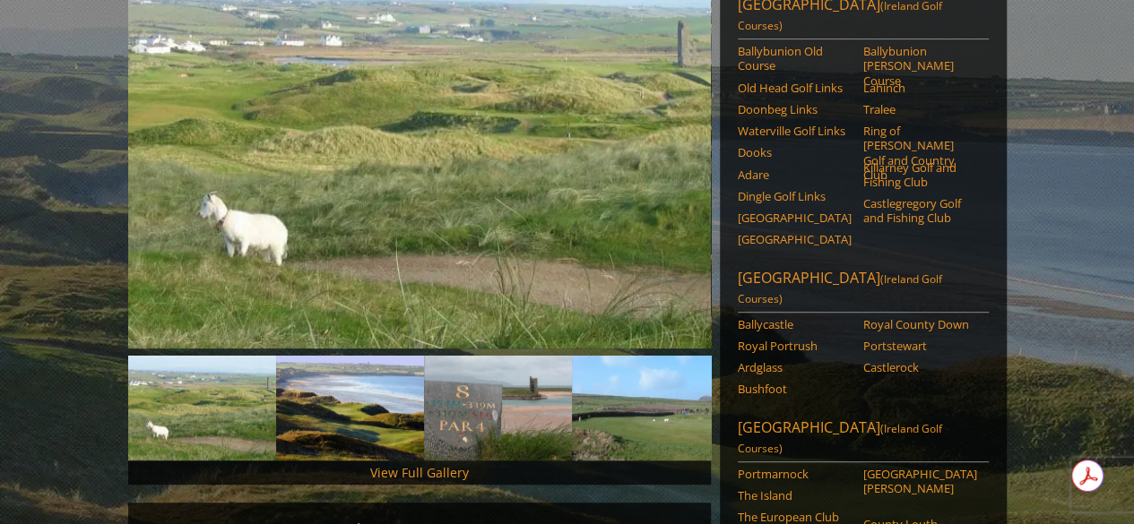
scroll to position [22, 0]
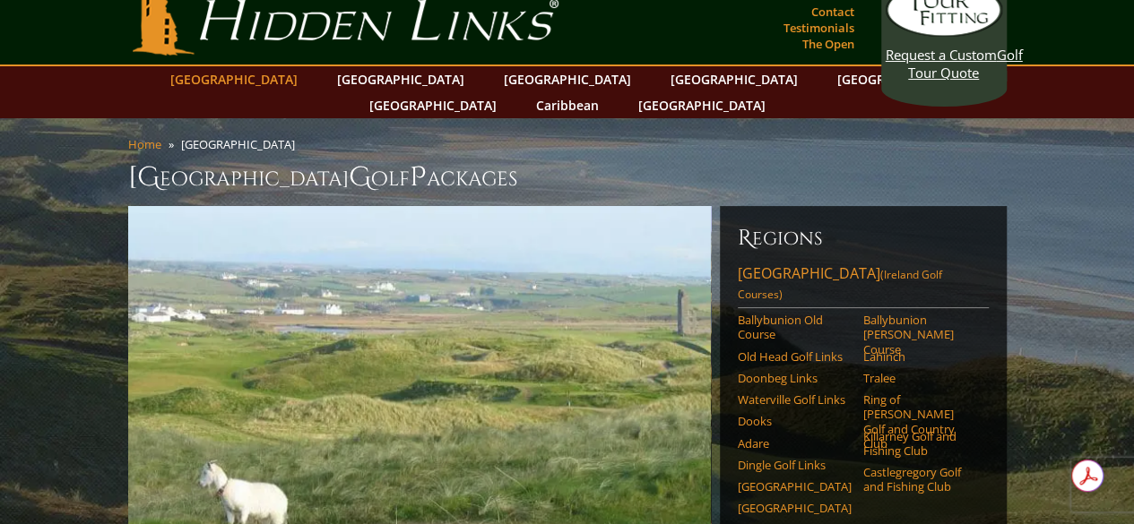
click at [297, 74] on link "[GEOGRAPHIC_DATA]" at bounding box center [233, 79] width 145 height 26
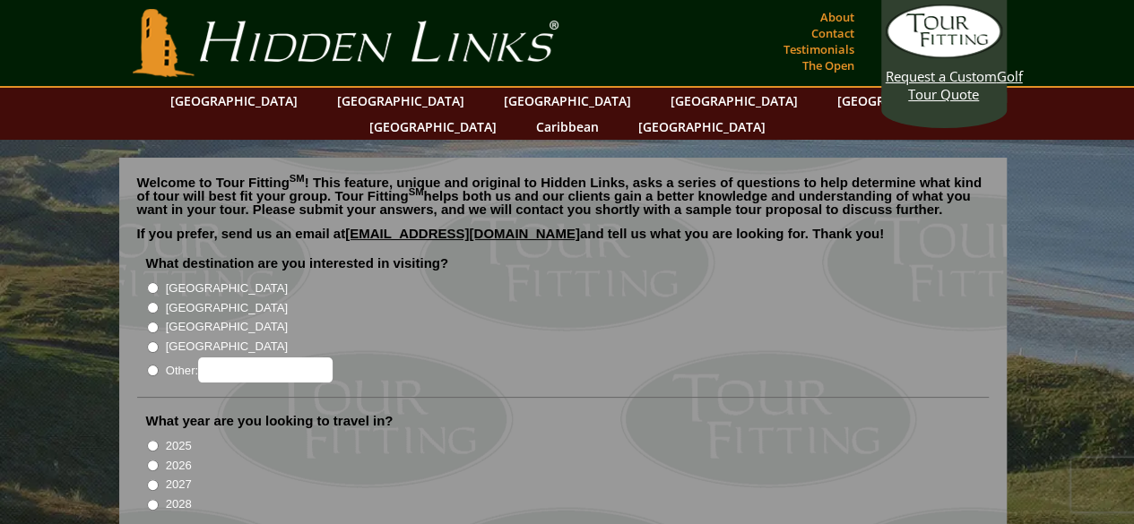
click at [152, 282] on input "[GEOGRAPHIC_DATA]" at bounding box center [153, 288] width 12 height 12
radio input "true"
click at [151, 460] on input "2026" at bounding box center [153, 466] width 12 height 12
radio input "true"
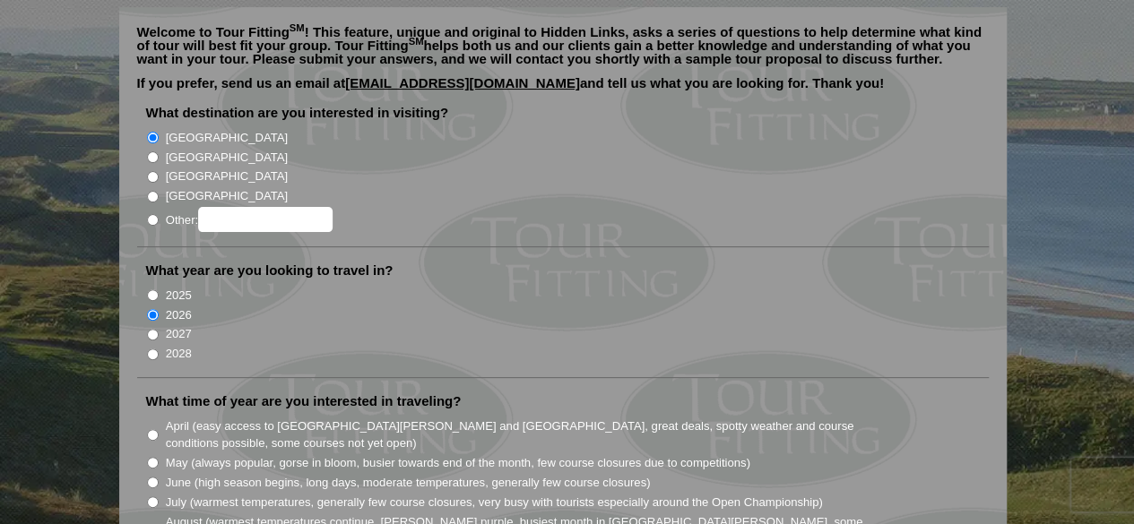
scroll to position [179, 0]
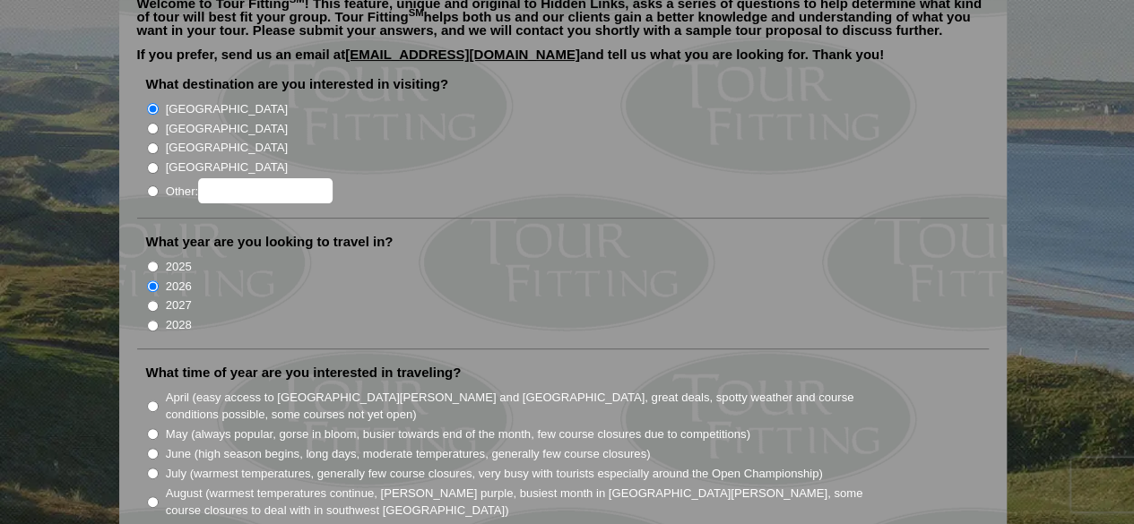
click at [151, 468] on input "July (warmest temperatures, generally few course closures, very busy with touri…" at bounding box center [153, 474] width 12 height 12
radio input "true"
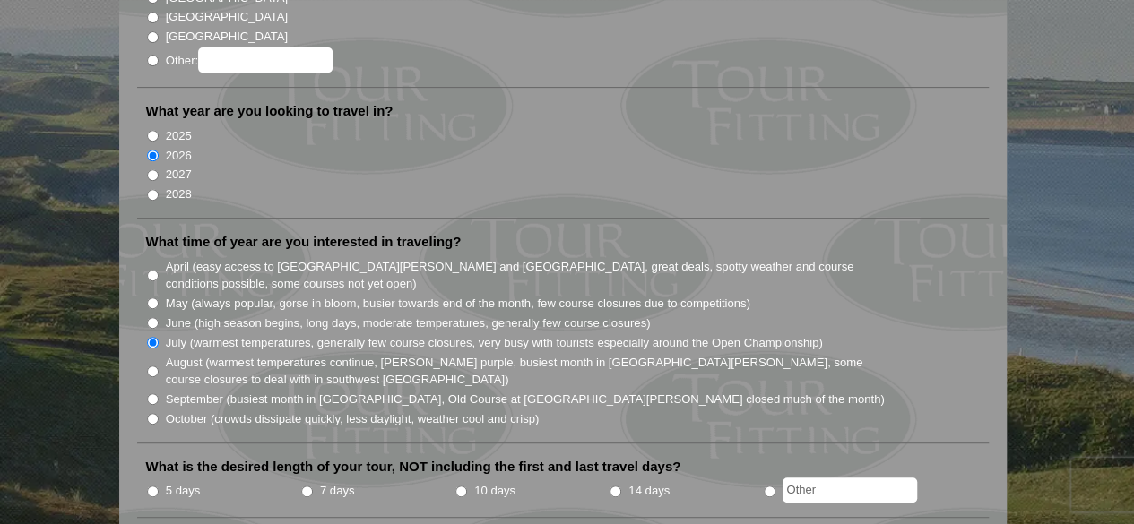
scroll to position [358, 0]
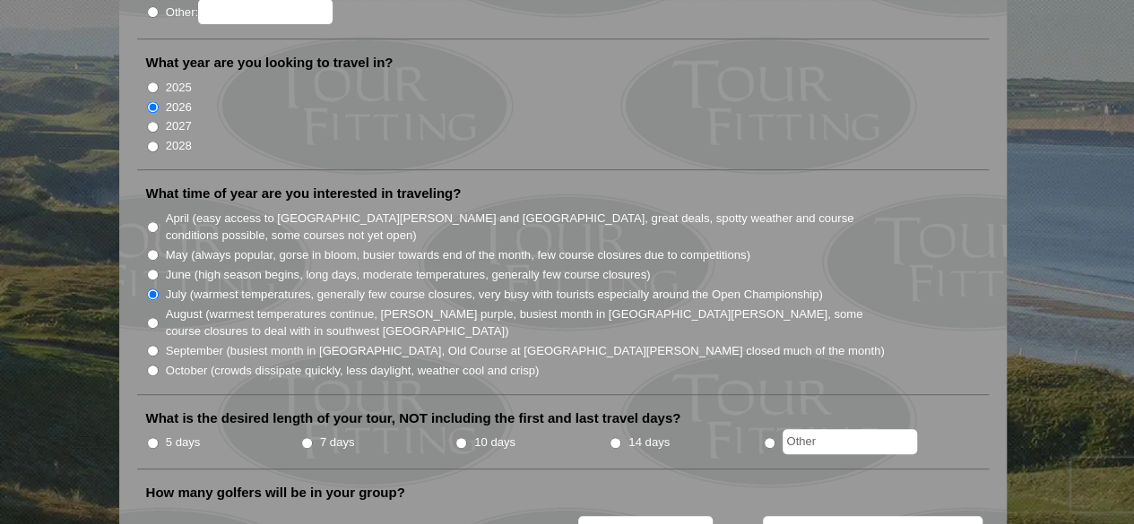
click at [149, 437] on input "5 days" at bounding box center [153, 443] width 12 height 12
radio input "true"
click at [320, 523] on input "4" at bounding box center [318, 530] width 12 height 12
radio input "true"
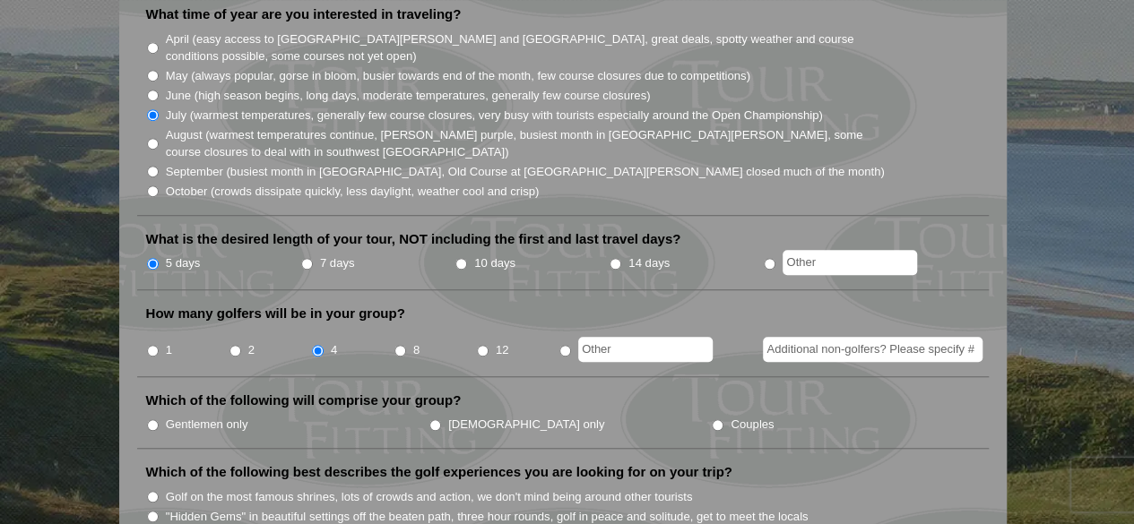
scroll to position [627, 0]
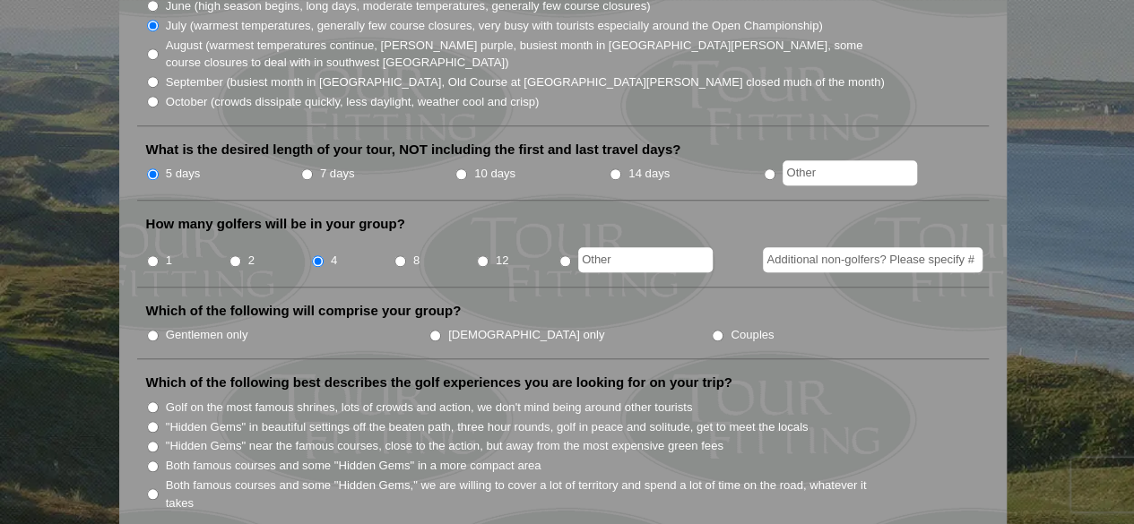
click at [147, 461] on input "Both famous courses and some "Hidden Gems" in a more compact area" at bounding box center [153, 467] width 12 height 12
radio input "true"
click at [154, 488] on input "Both famous courses and some "Hidden Gems," we are willing to cover a lot of te…" at bounding box center [153, 494] width 12 height 12
radio input "true"
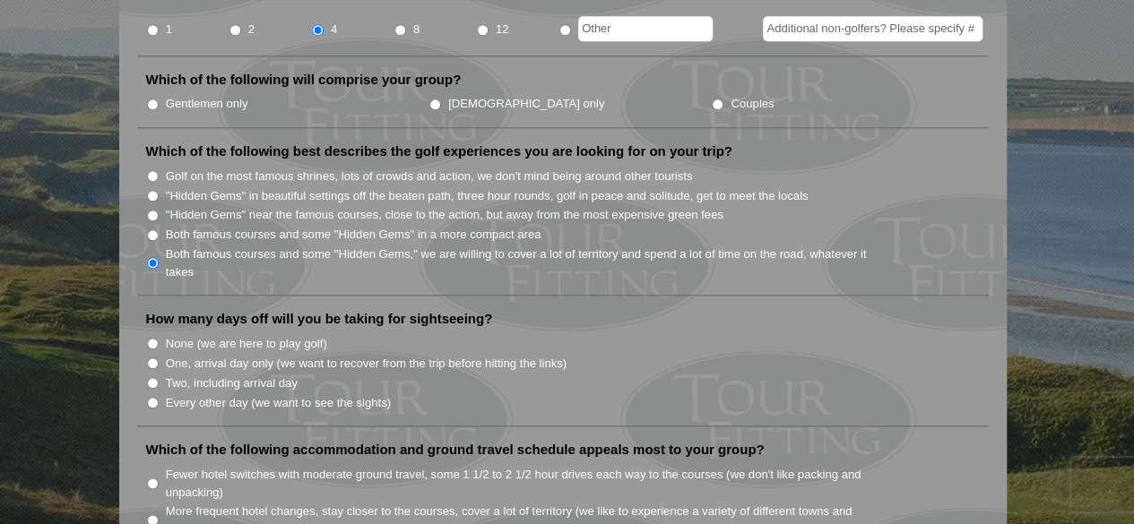
scroll to position [896, 0]
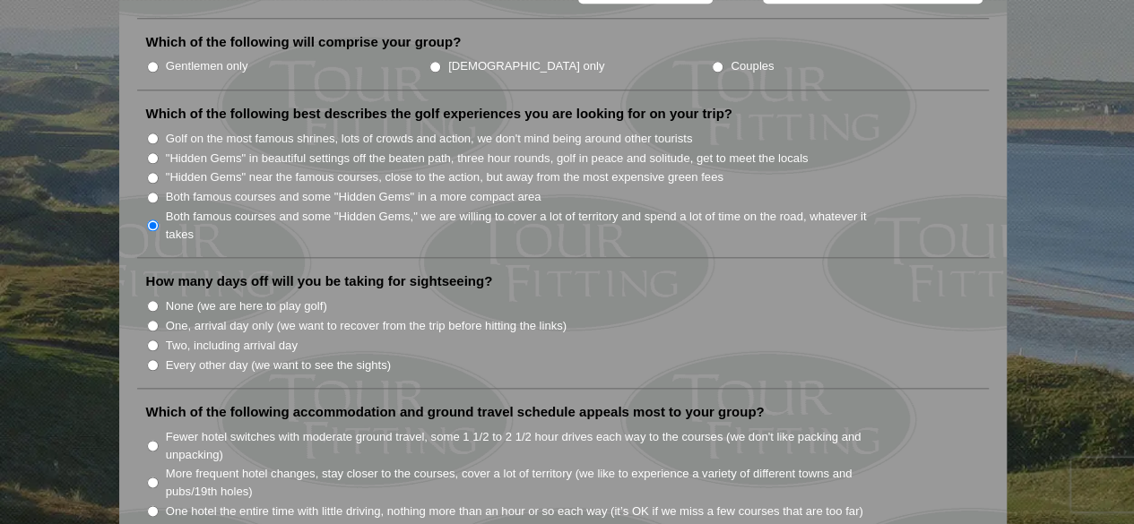
click at [153, 440] on input "Fewer hotel switches with moderate ground travel, some 1 1/2 to 2 1/2 hour driv…" at bounding box center [153, 446] width 12 height 12
radio input "true"
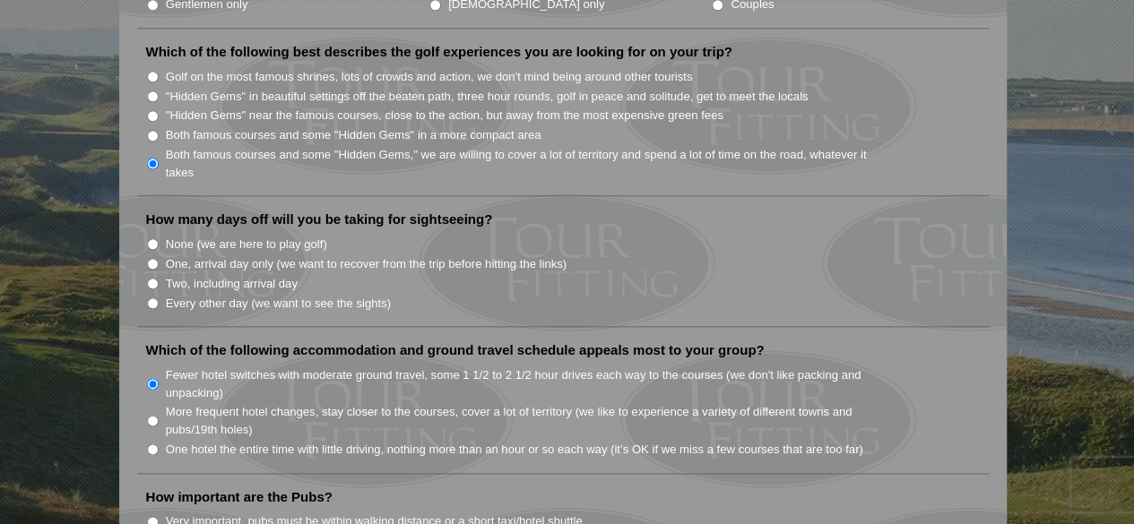
scroll to position [986, 0]
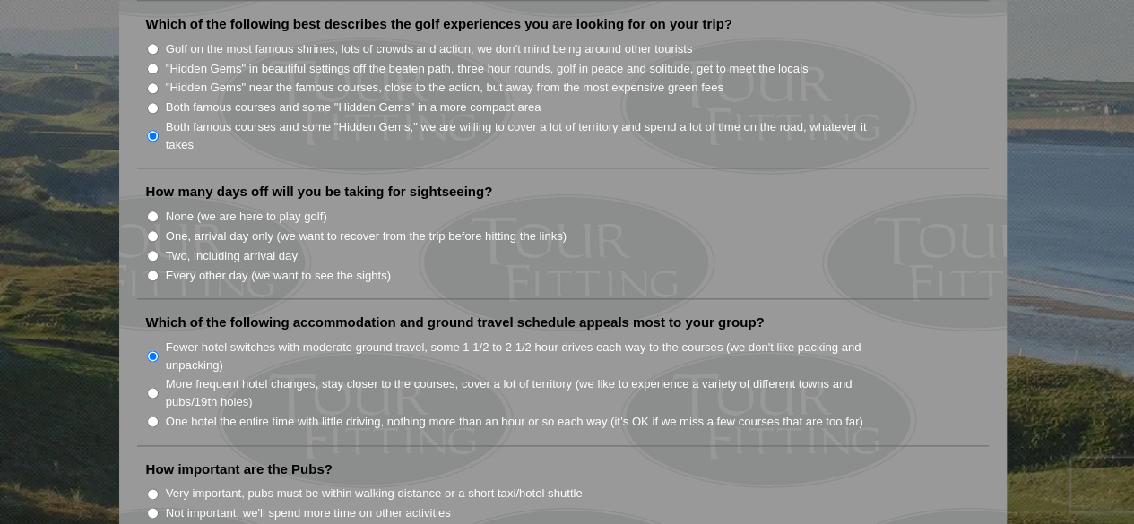
click at [154, 270] on input "Every other day (we want to see the sights)" at bounding box center [153, 276] width 12 height 12
radio input "true"
click at [154, 488] on input "Very important, pubs must be within walking distance or a short taxi/hotel shut…" at bounding box center [153, 494] width 12 height 12
radio input "true"
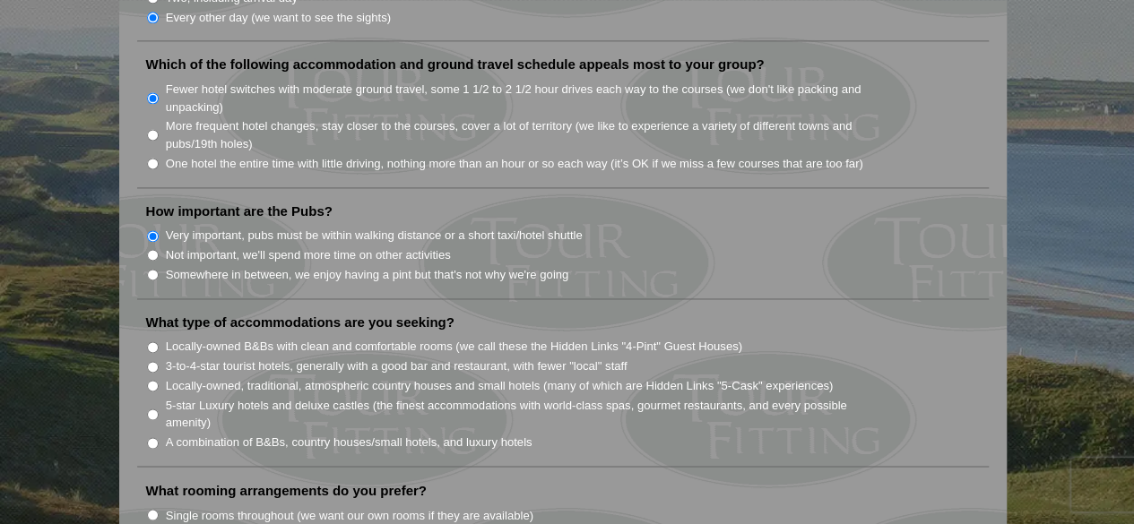
scroll to position [1255, 0]
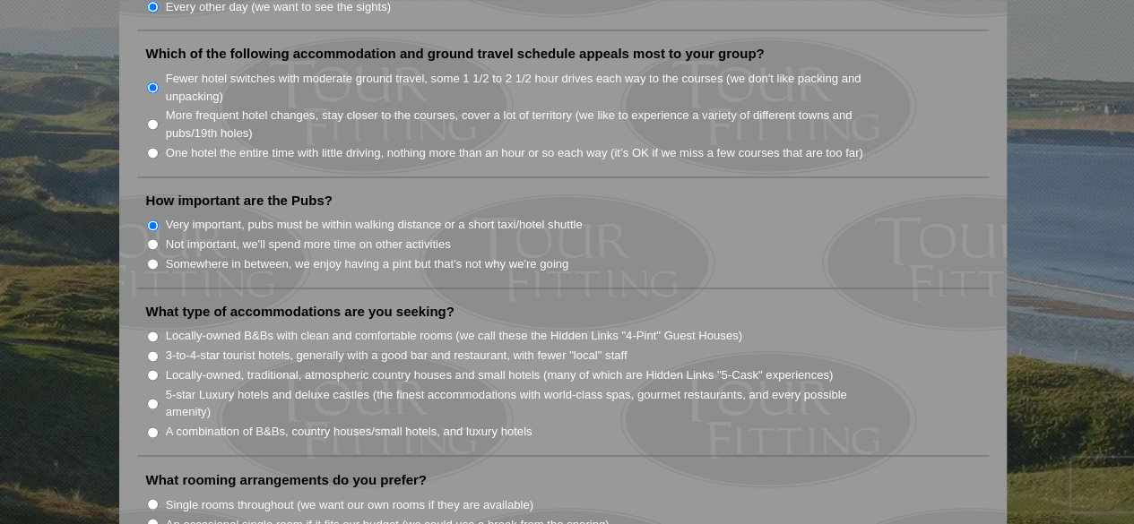
click at [152, 350] on input "3-to-4-star tourist hotels, generally with a good bar and restaurant, with fewe…" at bounding box center [153, 356] width 12 height 12
radio input "true"
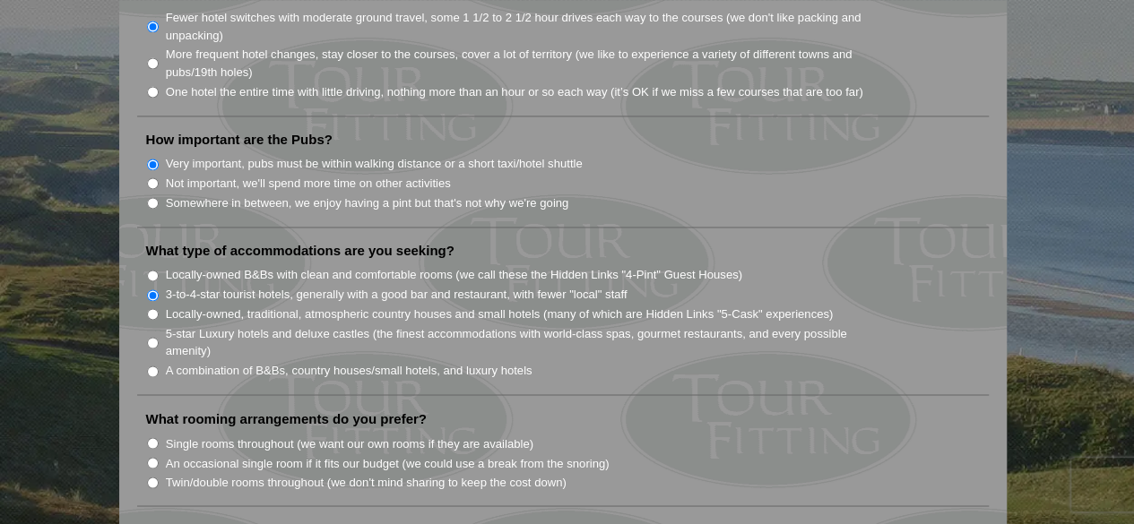
scroll to position [1344, 0]
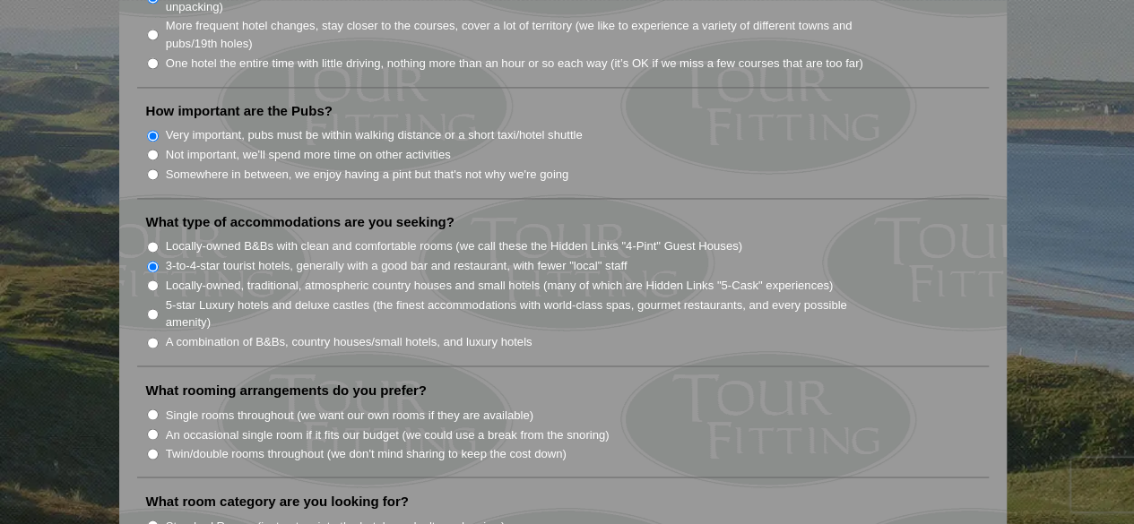
click at [152, 448] on input "Twin/double rooms throughout (we don't mind sharing to keep the cost down)" at bounding box center [153, 454] width 12 height 12
radio input "true"
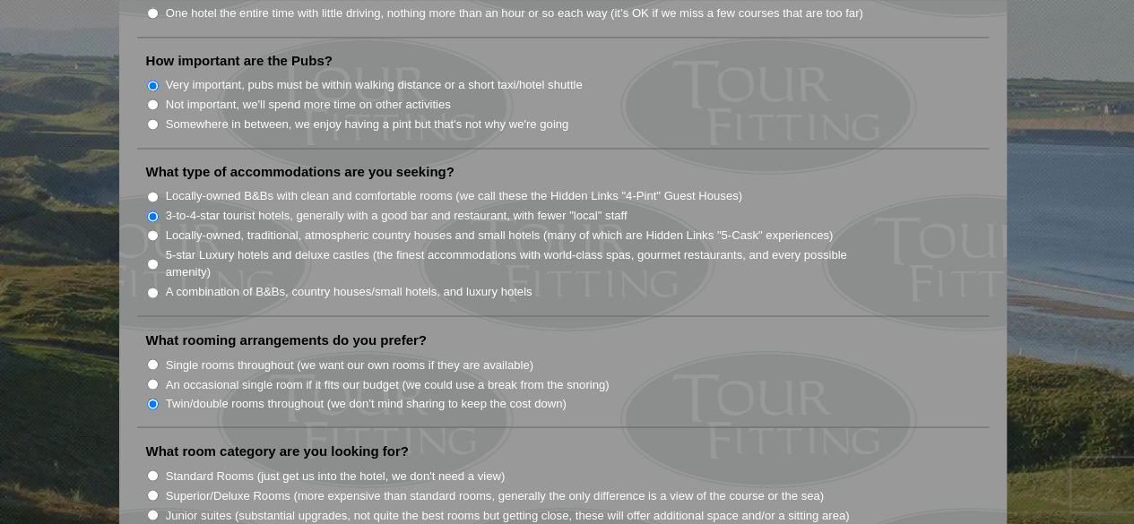
scroll to position [1434, 0]
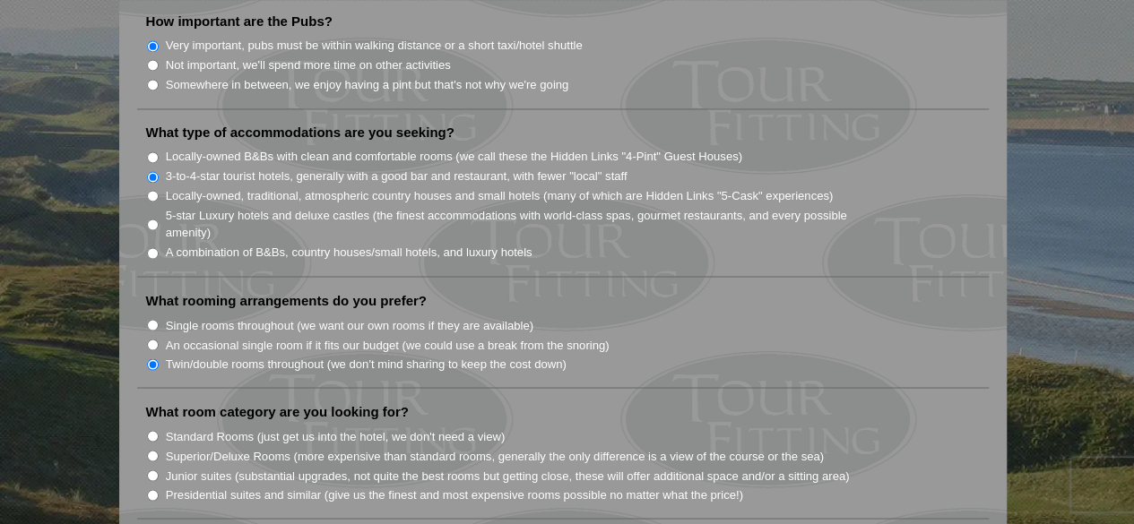
click at [151, 450] on input "Superior/Deluxe Rooms (more expensive than standard rooms, generally the only d…" at bounding box center [153, 456] width 12 height 12
radio input "true"
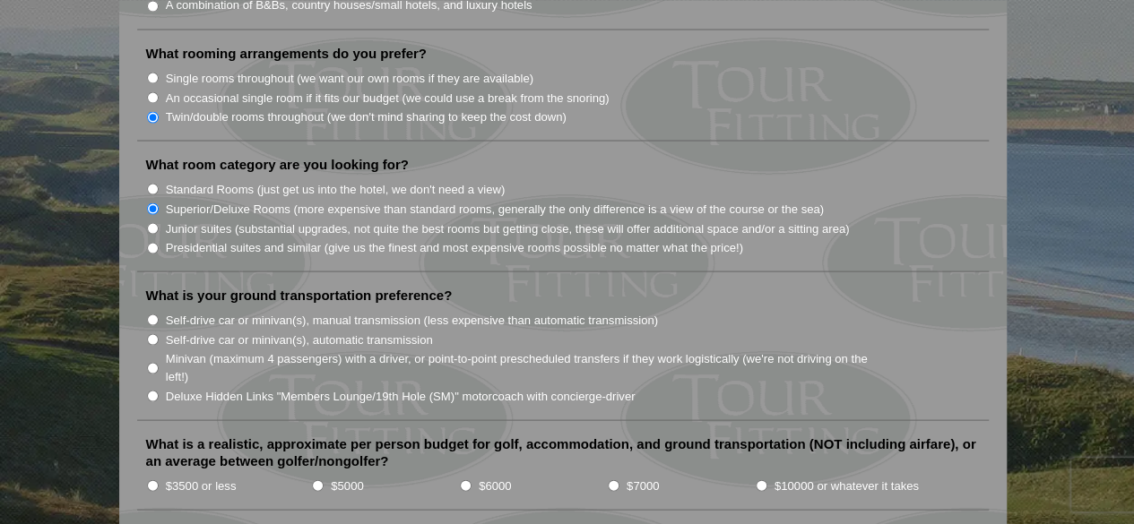
scroll to position [1703, 0]
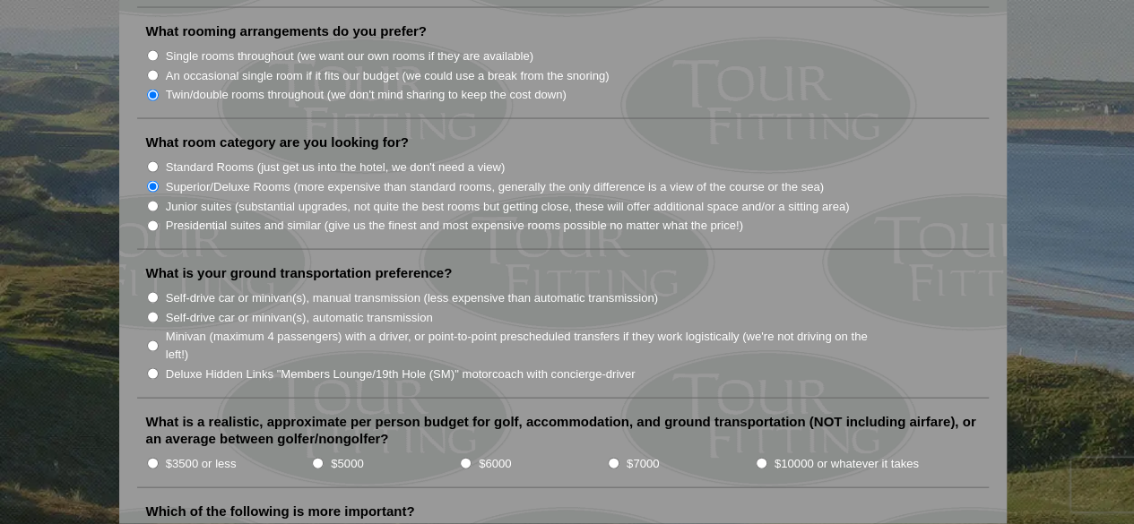
click at [157, 341] on input "Minivan (maximum 4 passengers) with a driver, or point-to-point prescheduled tr…" at bounding box center [153, 347] width 12 height 12
radio input "true"
click at [462, 458] on input "$6000" at bounding box center [466, 464] width 12 height 12
radio input "true"
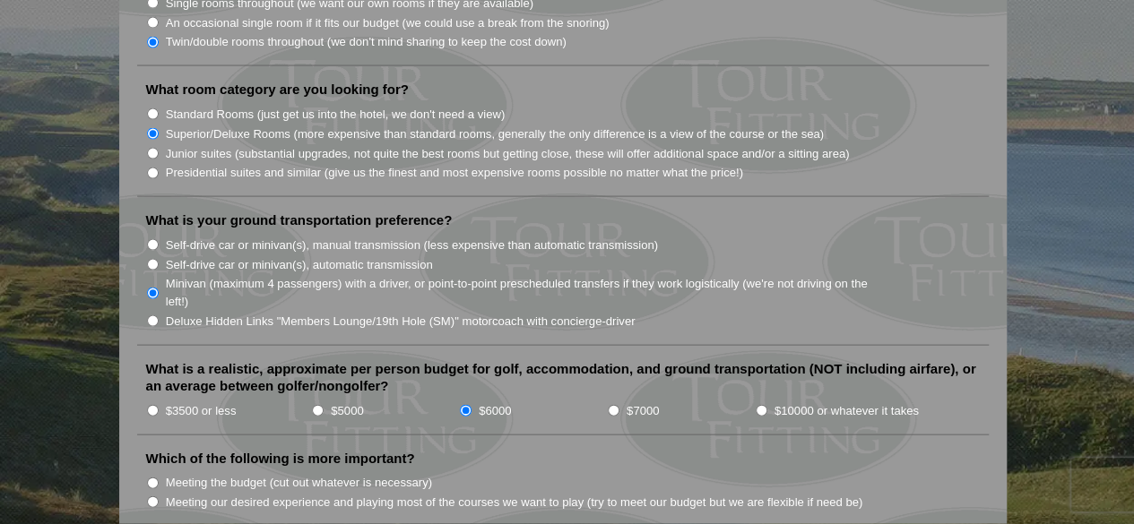
scroll to position [1792, 0]
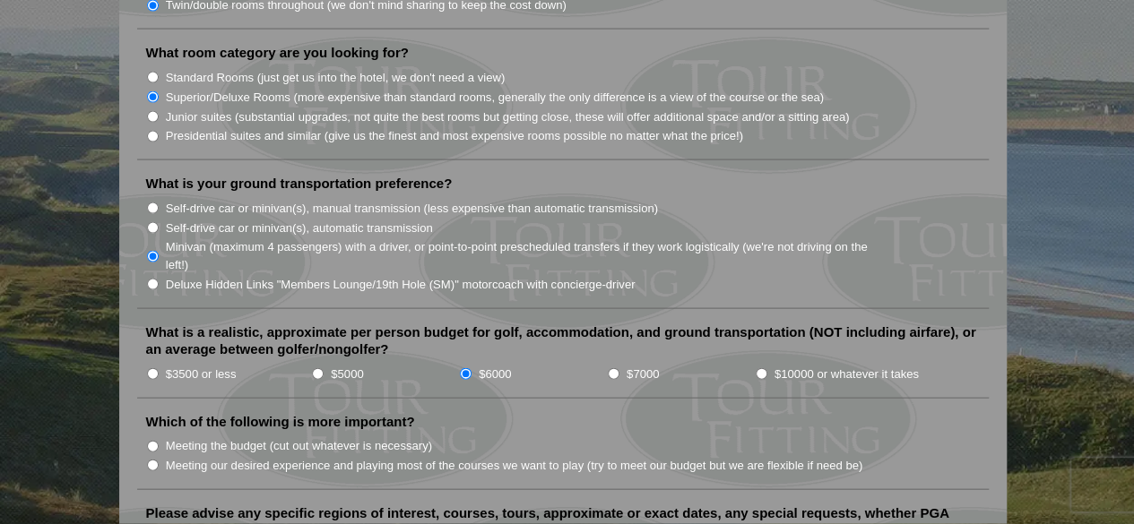
click at [319, 368] on input "$5000" at bounding box center [318, 374] width 12 height 12
radio input "true"
click at [154, 460] on input "Meeting our desired experience and playing most of the courses we want to play …" at bounding box center [153, 466] width 12 height 12
radio input "true"
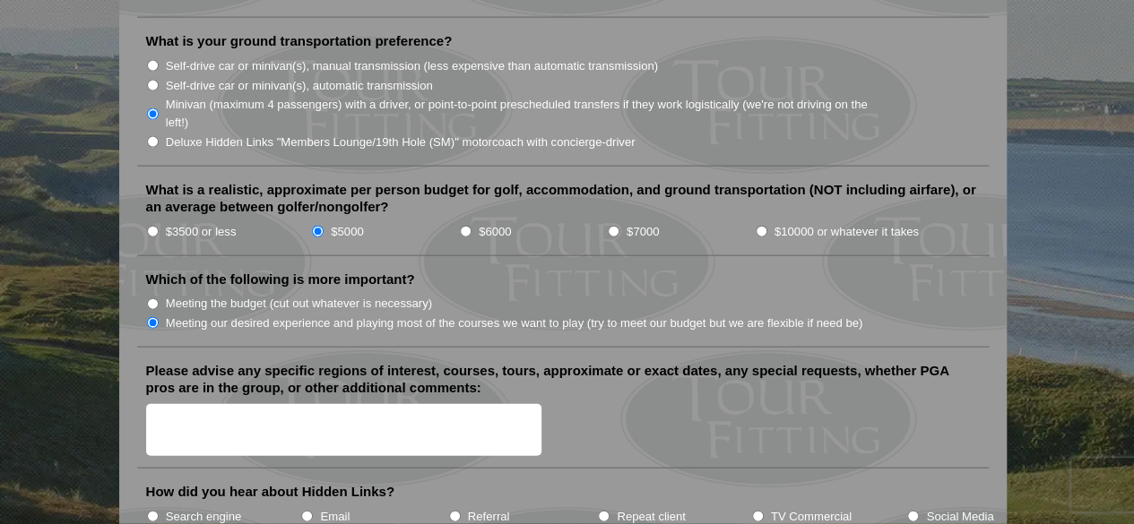
scroll to position [1972, 0]
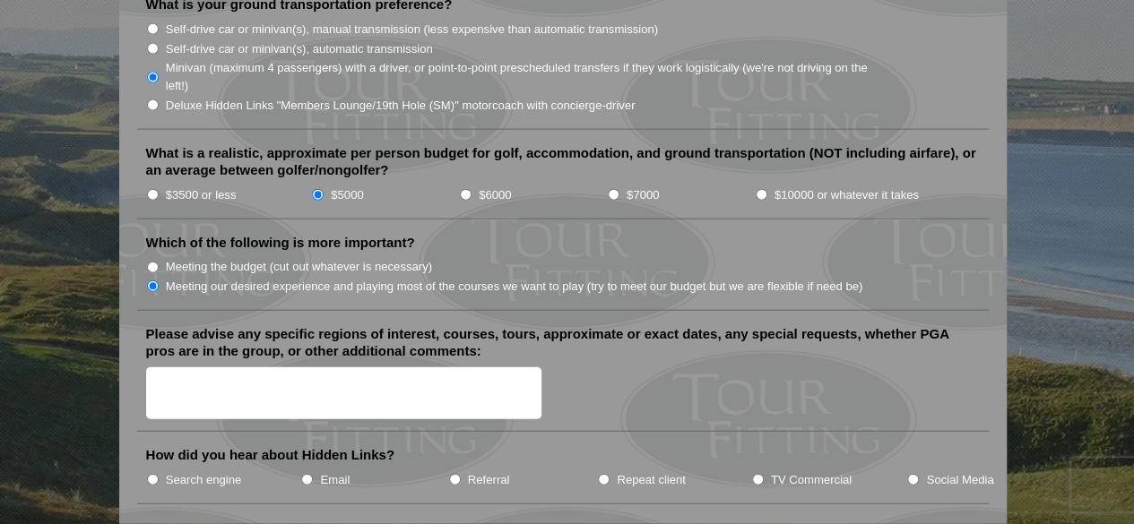
click at [151, 474] on input "Search engine" at bounding box center [153, 480] width 12 height 12
radio input "true"
click at [164, 367] on textarea "Please advise any specific regions of interest, courses, tours, approximate or …" at bounding box center [344, 393] width 396 height 53
type textarea "V"
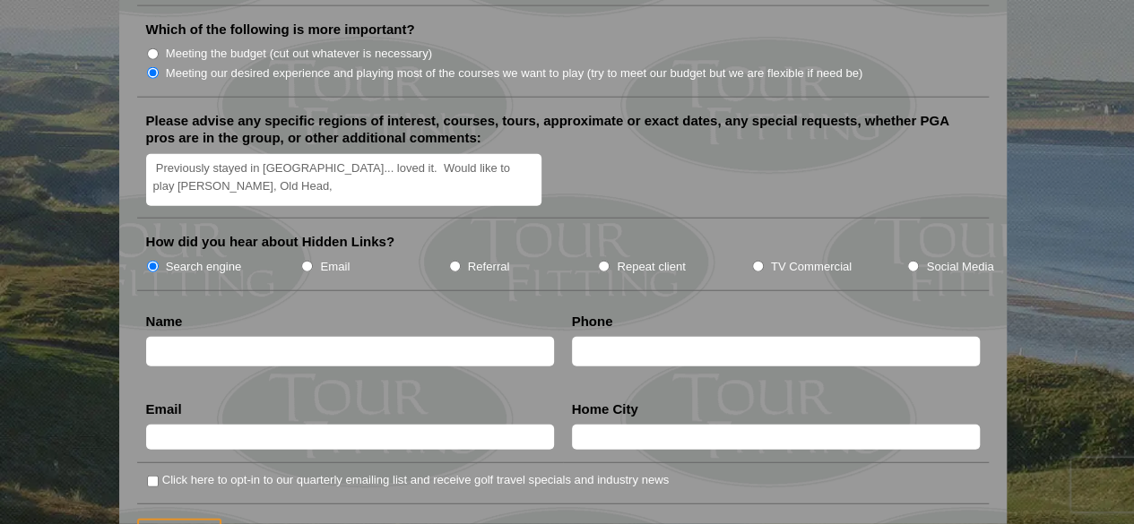
scroll to position [2151, 0]
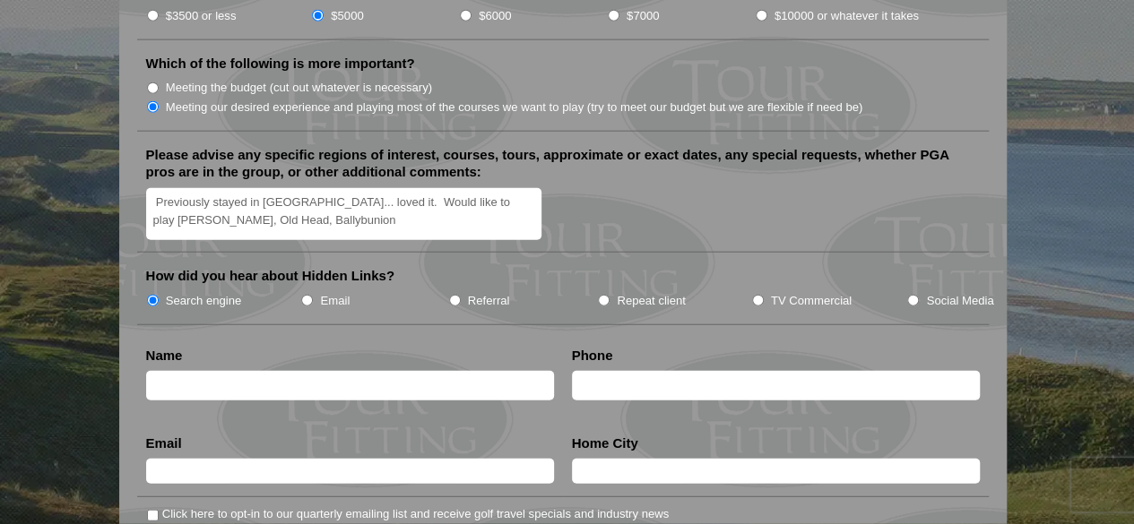
type textarea "Previously stayed in [GEOGRAPHIC_DATA]... loved it. Would like to play [PERSON_…"
click at [197, 371] on input "text" at bounding box center [350, 386] width 408 height 30
type input "[PERSON_NAME]"
type input "3093682141"
type input "[EMAIL_ADDRESS][DOMAIN_NAME]"
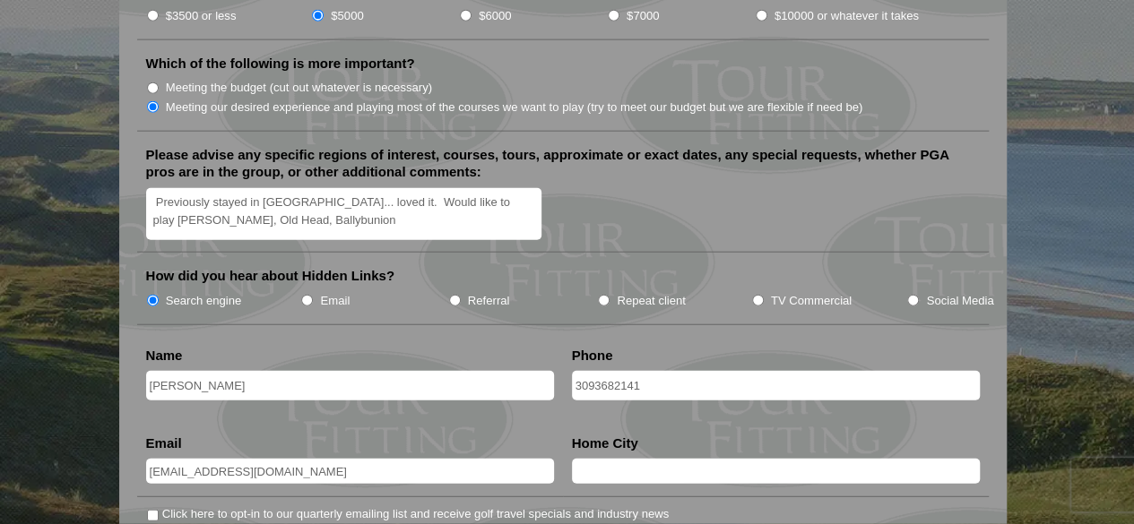
type input "Galesburg"
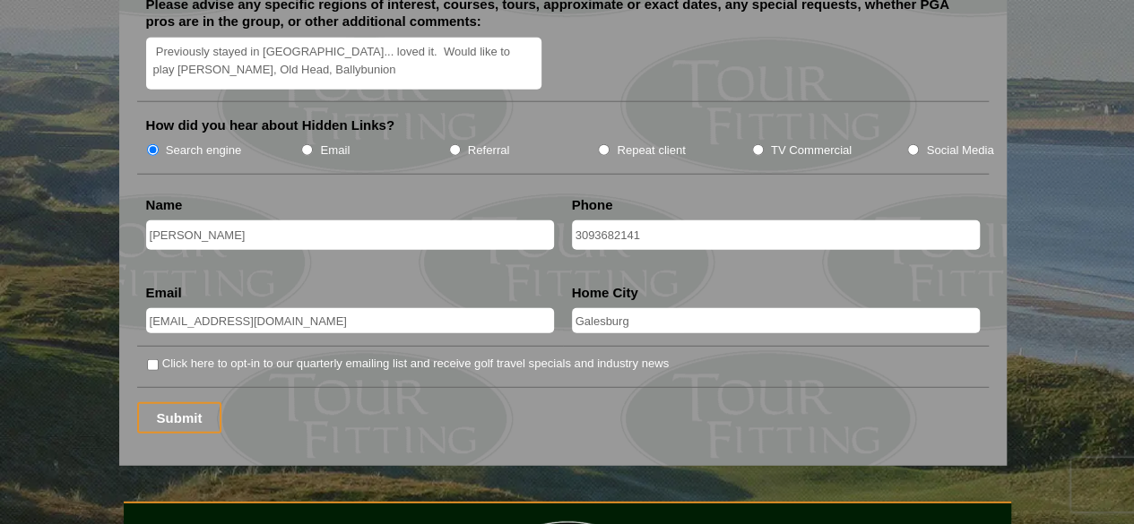
scroll to position [2330, 0]
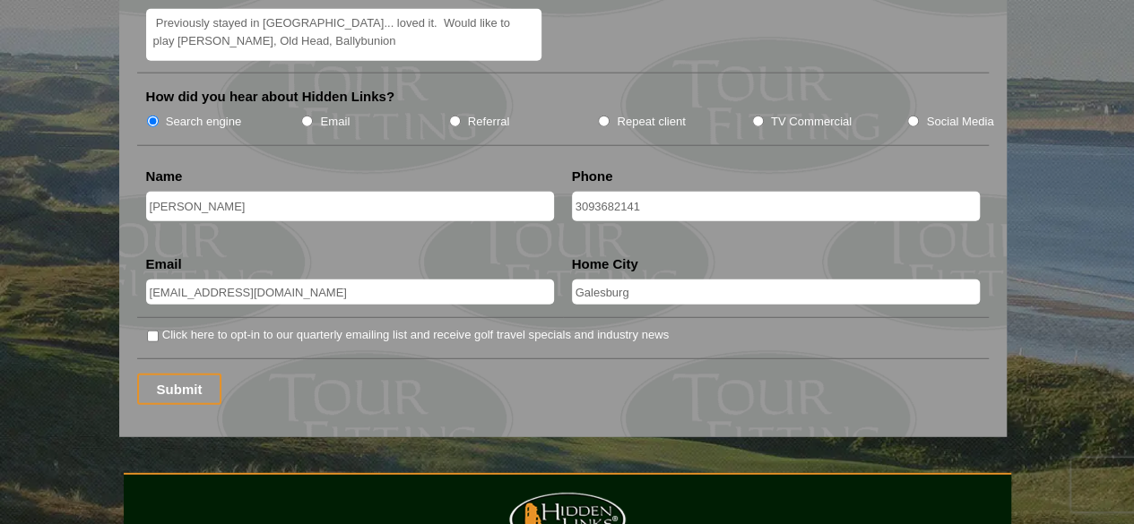
click at [151, 331] on input "Click here to opt-in to our quarterly emailing list and receive golf travel spe…" at bounding box center [153, 337] width 12 height 12
checkbox input "true"
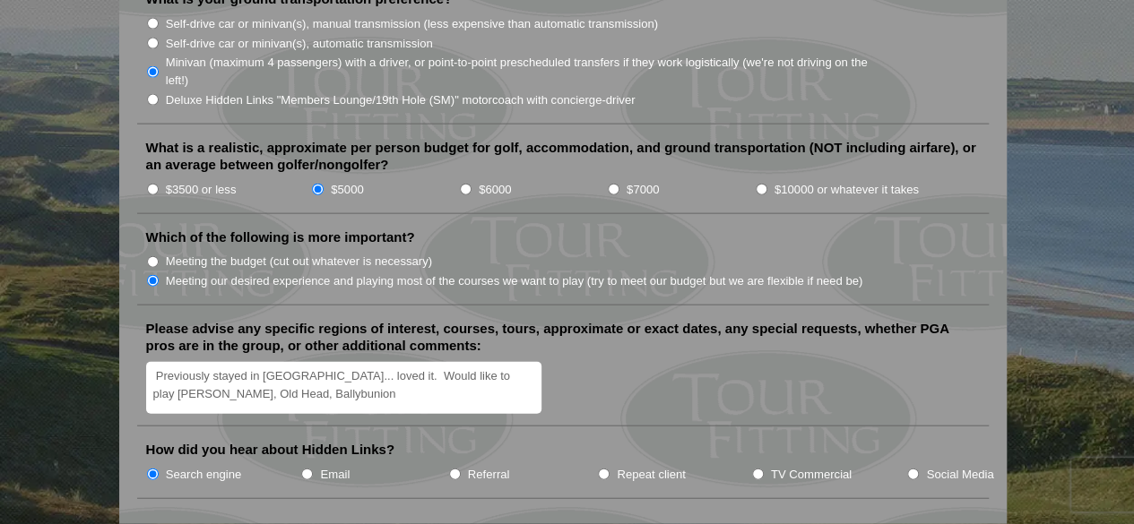
scroll to position [1972, 0]
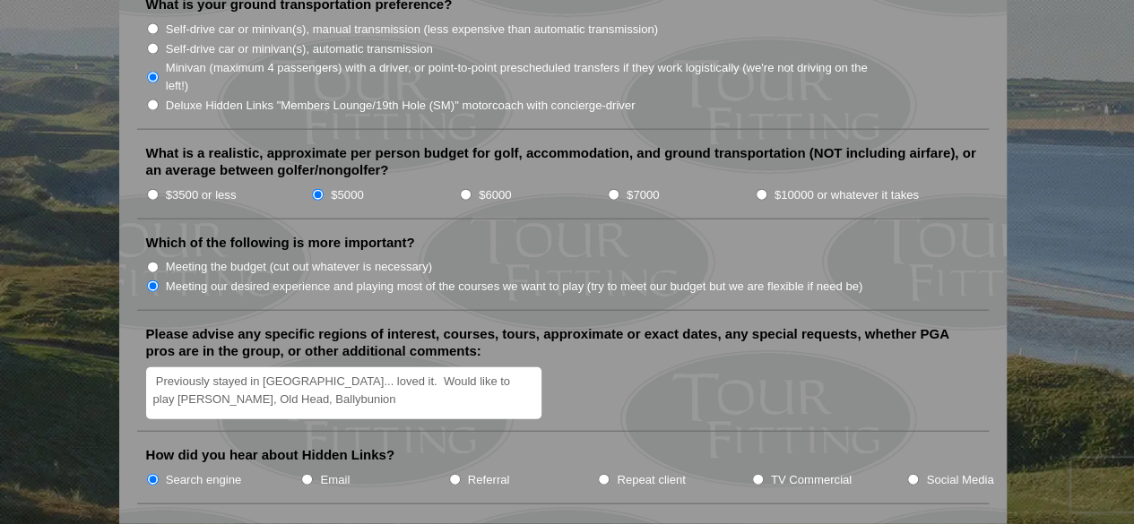
click at [463, 189] on input "$6000" at bounding box center [466, 195] width 12 height 12
radio input "true"
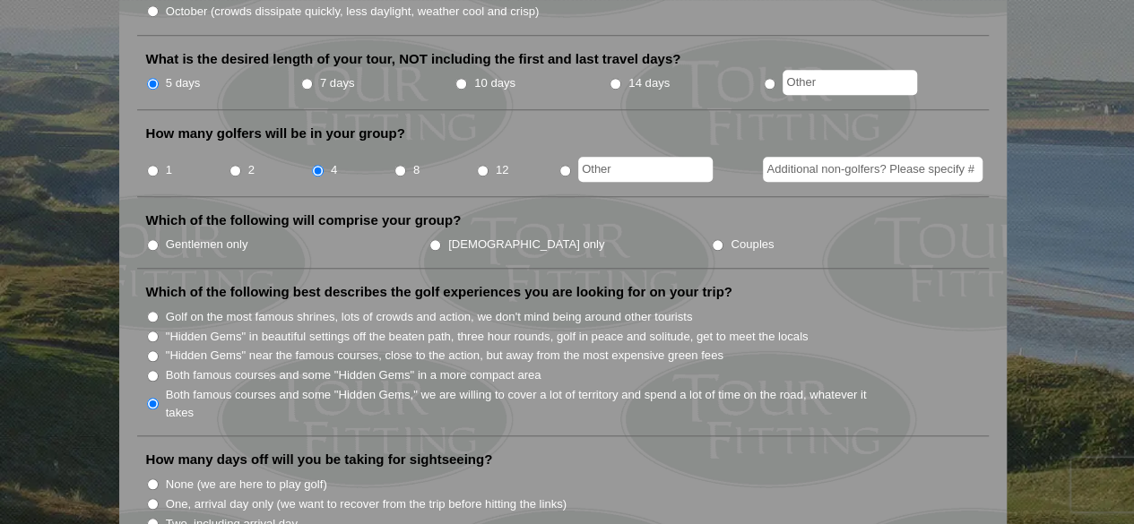
scroll to position [627, 0]
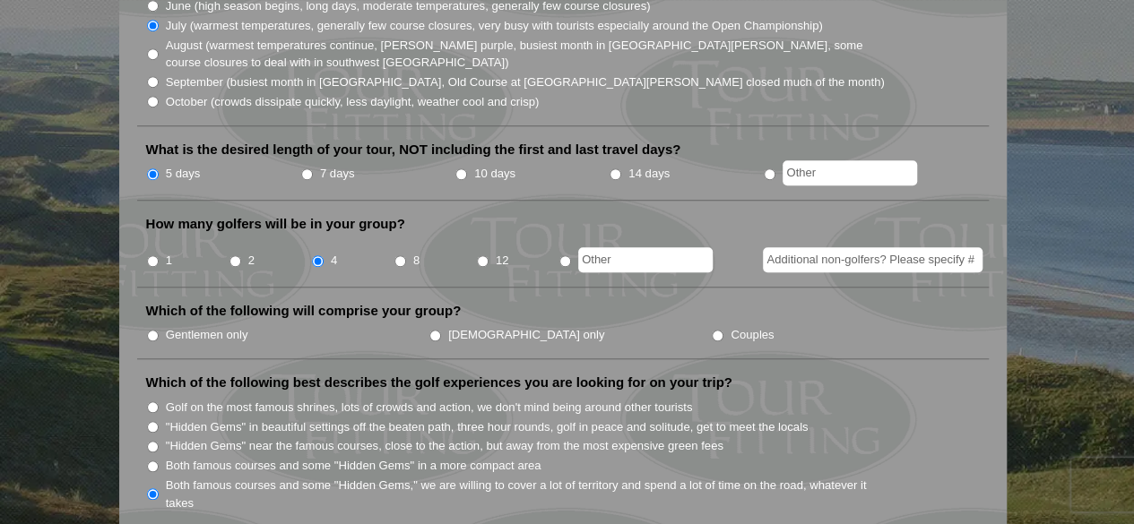
click at [712, 330] on input "Couples" at bounding box center [718, 336] width 12 height 12
radio input "true"
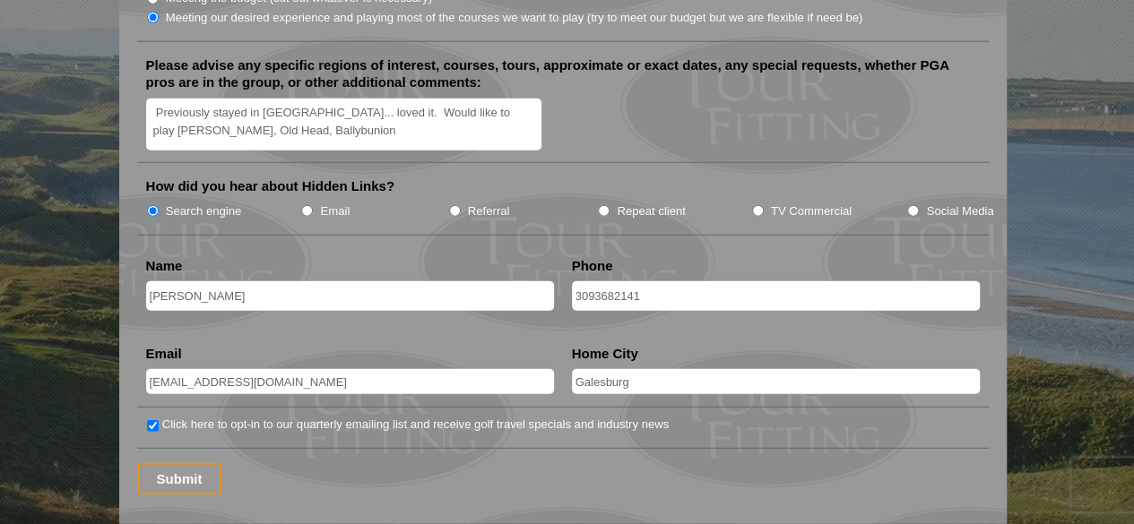
scroll to position [2151, 0]
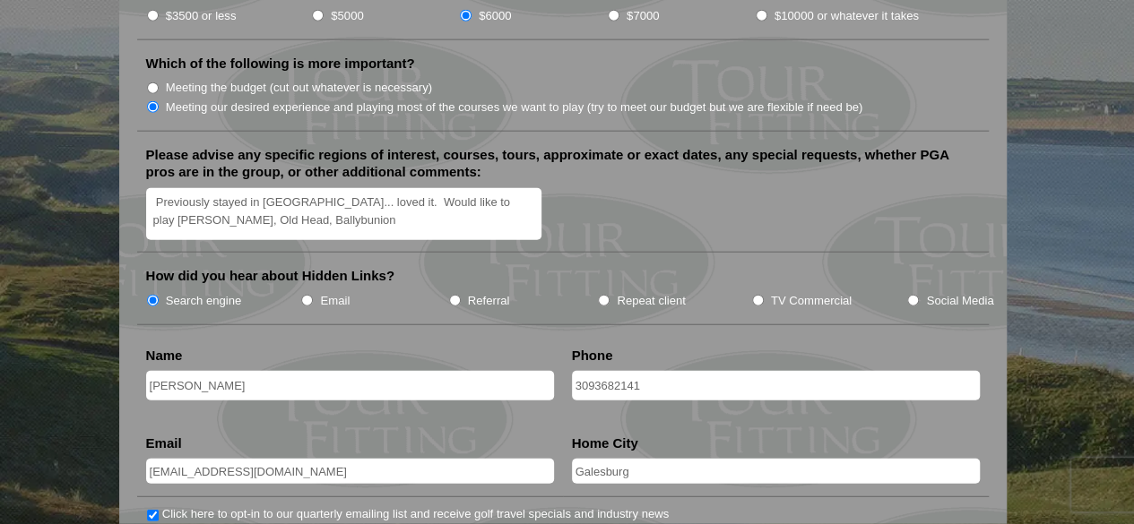
click at [154, 188] on textarea "Previously stayed in [GEOGRAPHIC_DATA]... loved it. Would like to play [PERSON_…" at bounding box center [344, 214] width 396 height 53
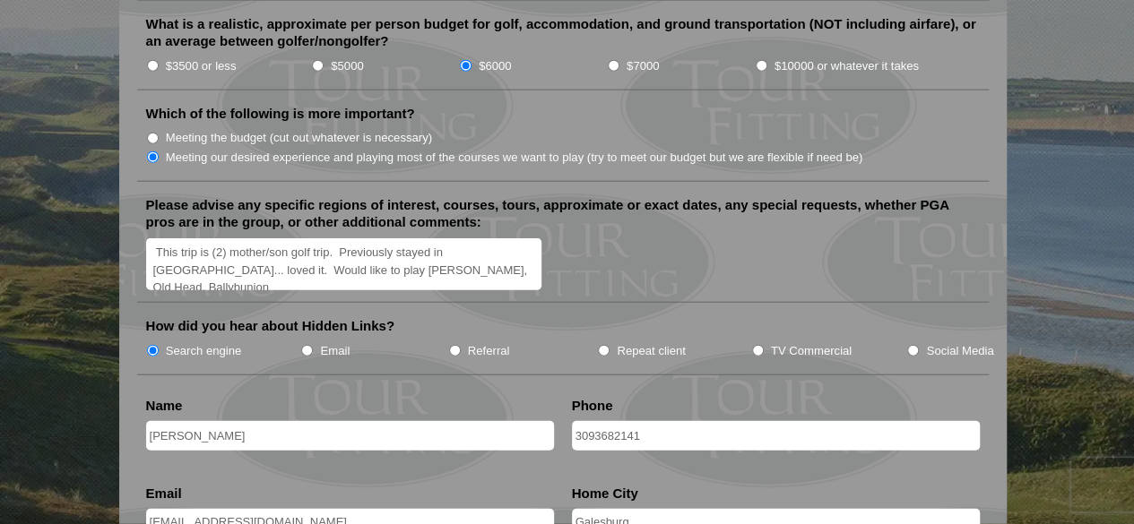
scroll to position [2061, 0]
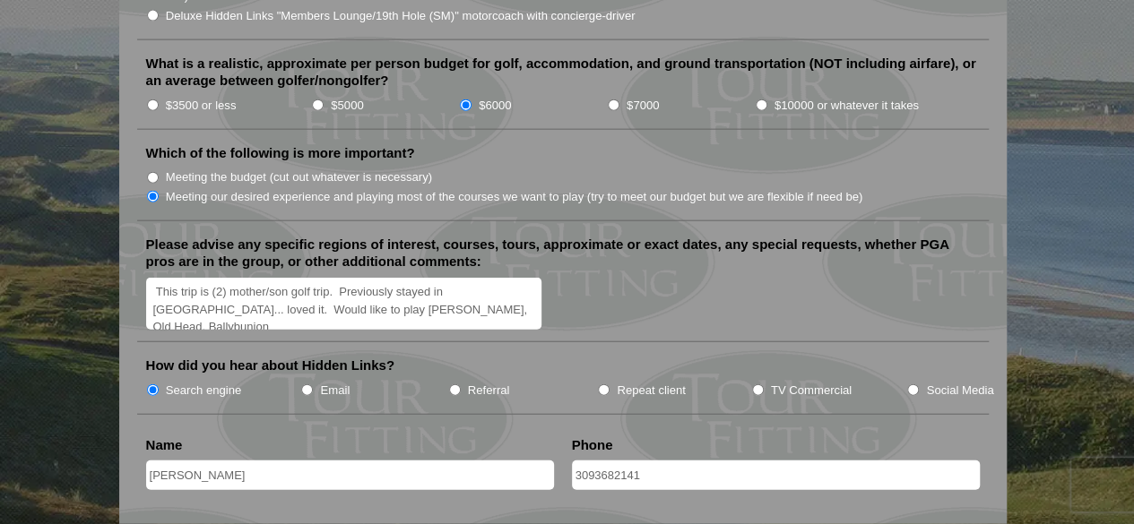
type textarea "This trip is (2) mother/son golf trip. Previously stayed in [GEOGRAPHIC_DATA]..…"
drag, startPoint x: 217, startPoint y: 422, endPoint x: 201, endPoint y: 495, distance: 74.4
drag, startPoint x: 201, startPoint y: 495, endPoint x: 108, endPoint y: 410, distance: 126.2
click at [456, 278] on textarea "This trip is (2) mother/son golf trip. Previously stayed in [GEOGRAPHIC_DATA]..…" at bounding box center [344, 304] width 396 height 53
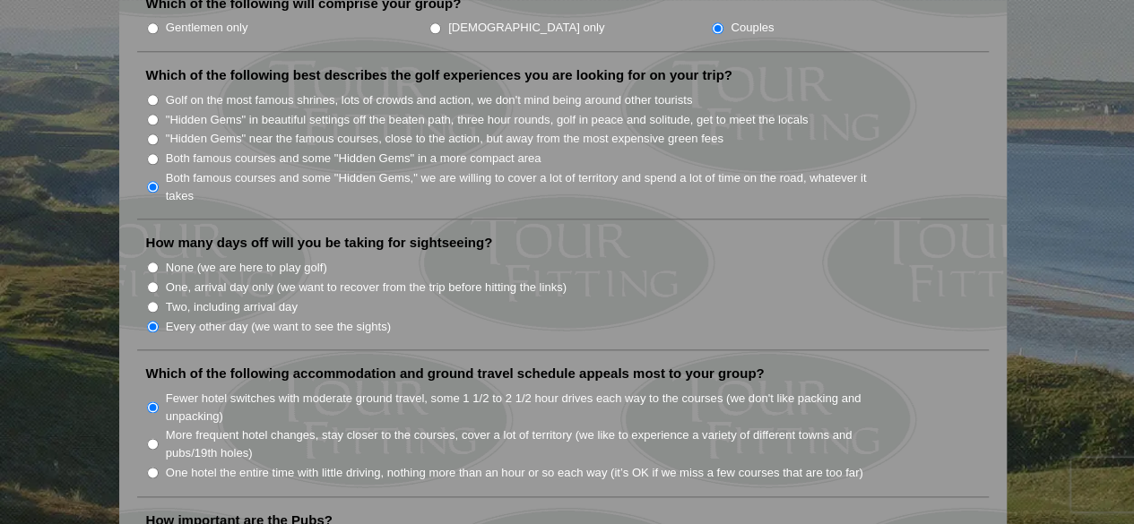
scroll to position [896, 0]
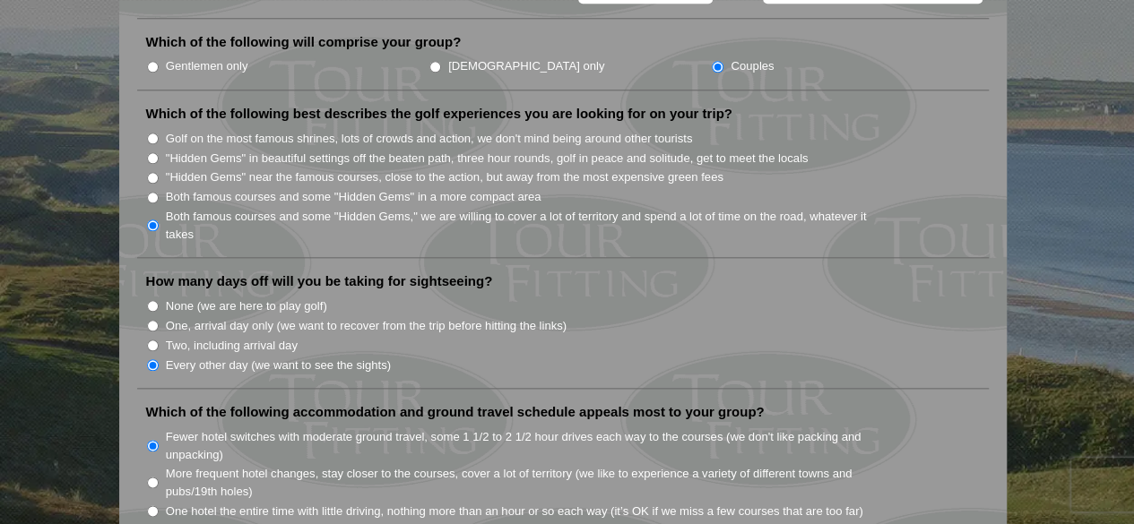
click at [151, 133] on input "Golf on the most famous shrines, lots of crowds and action, we don't mind being…" at bounding box center [153, 139] width 12 height 12
radio input "true"
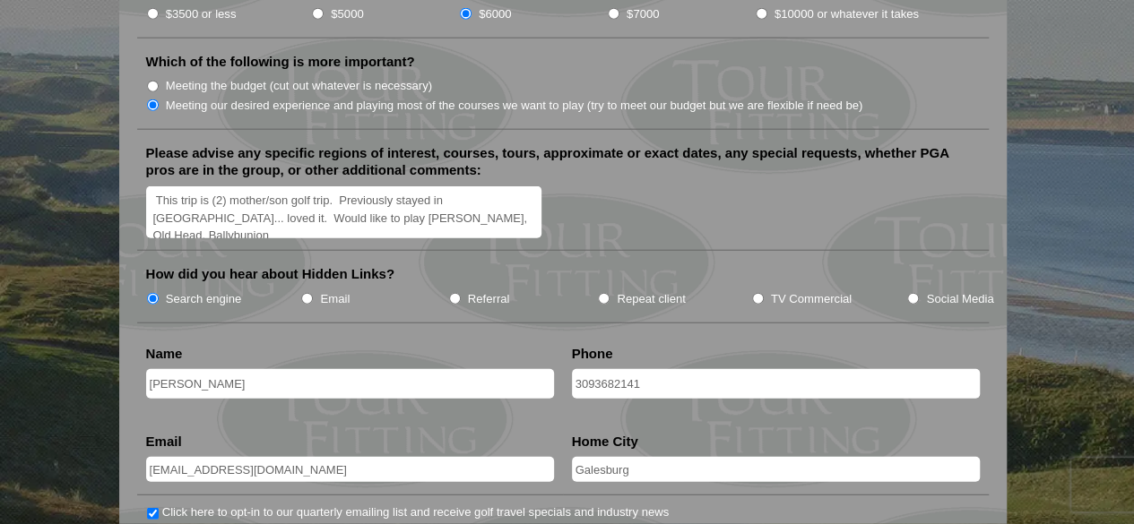
scroll to position [2151, 0]
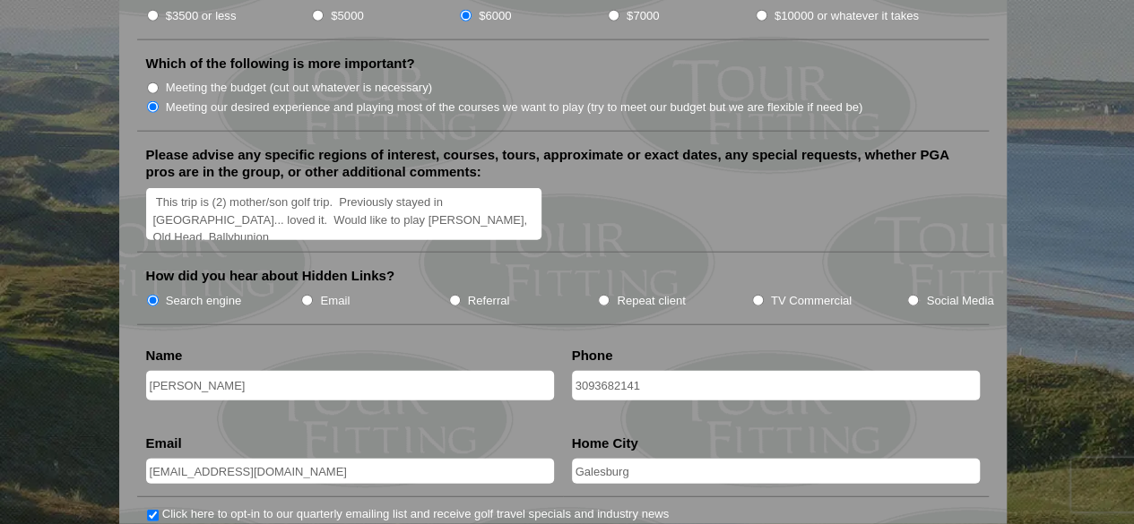
click at [430, 188] on textarea "This trip is (2) mother/son golf trip. Previously stayed in [GEOGRAPHIC_DATA]..…" at bounding box center [344, 214] width 396 height 53
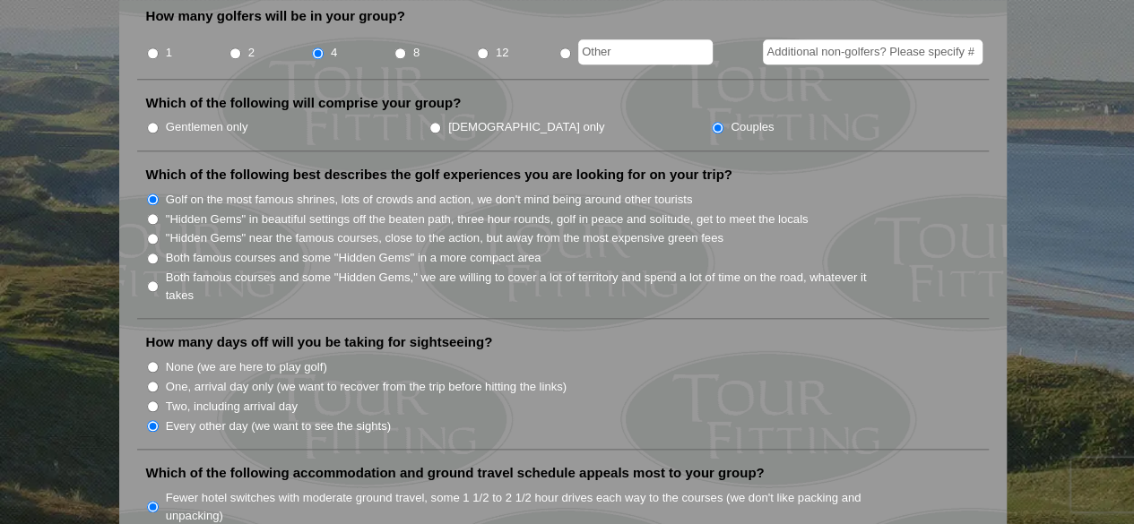
scroll to position [807, 0]
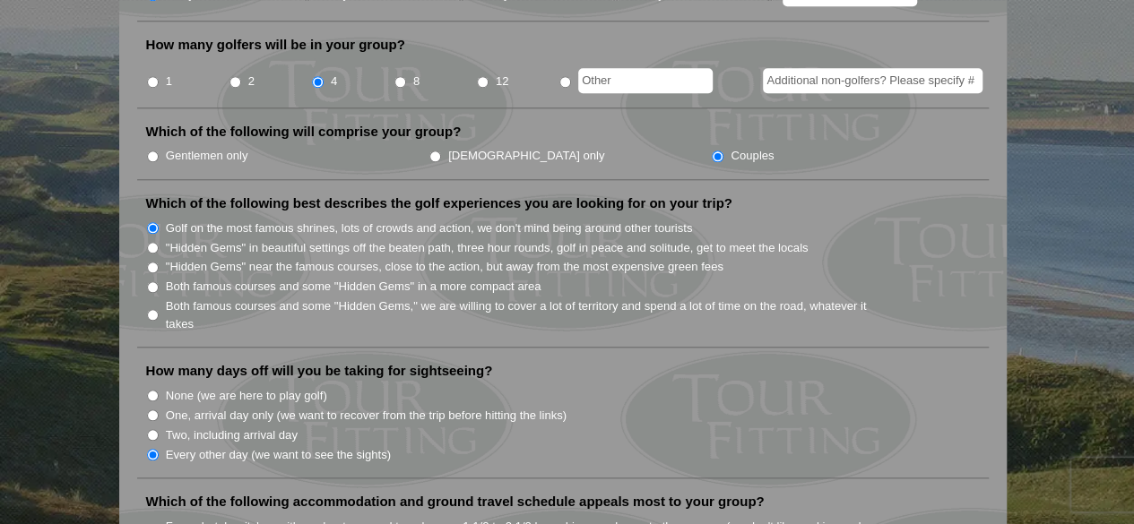
type textarea "This trip is (2) mother/son golf trip. Previously stayed in [GEOGRAPHIC_DATA]..…"
click at [155, 429] on input "Two, including arrival day" at bounding box center [153, 435] width 12 height 12
radio input "true"
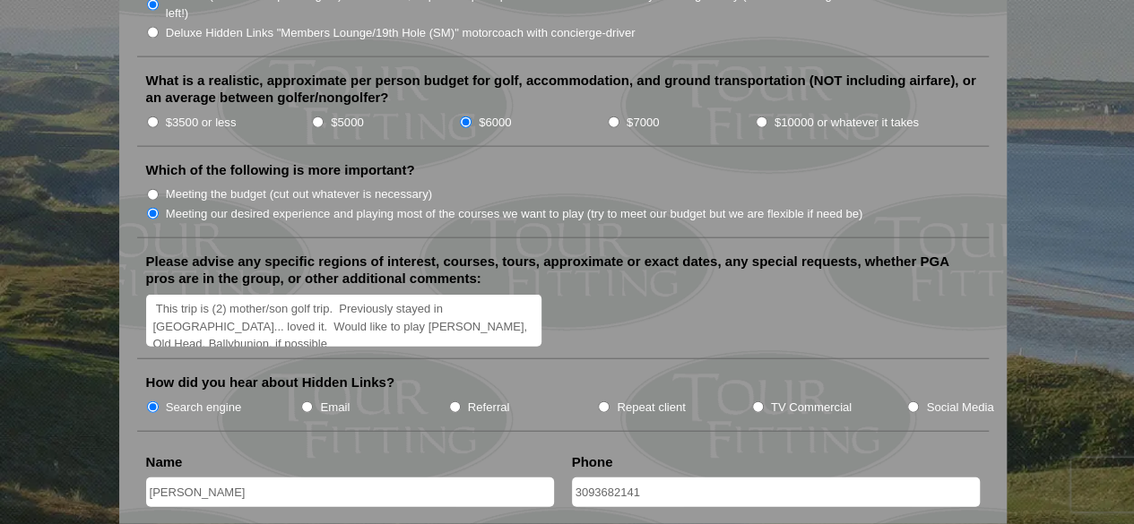
scroll to position [2061, 0]
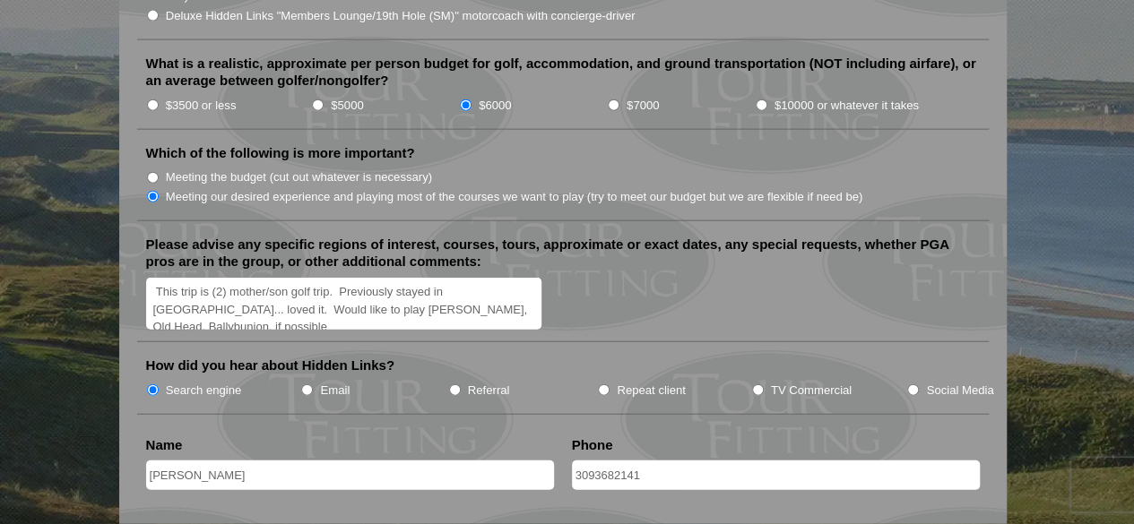
click at [485, 278] on textarea "This trip is (2) mother/son golf trip. Previously stayed in [GEOGRAPHIC_DATA]..…" at bounding box center [344, 304] width 396 height 53
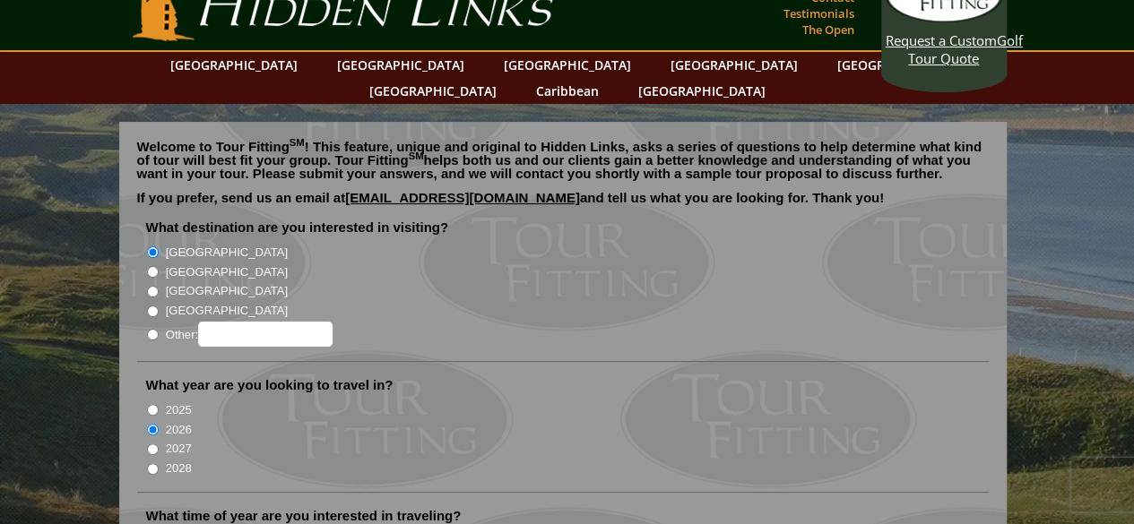
scroll to position [0, 0]
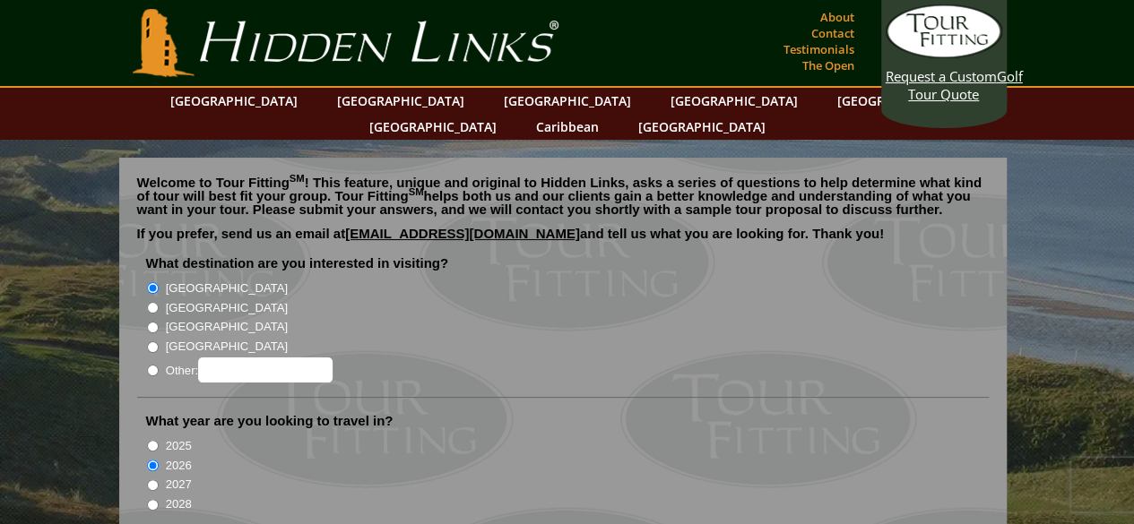
type textarea "This trip is (2) mother/son golf trip. Previously stayed in [GEOGRAPHIC_DATA]..…"
